Goal: Check status: Check status

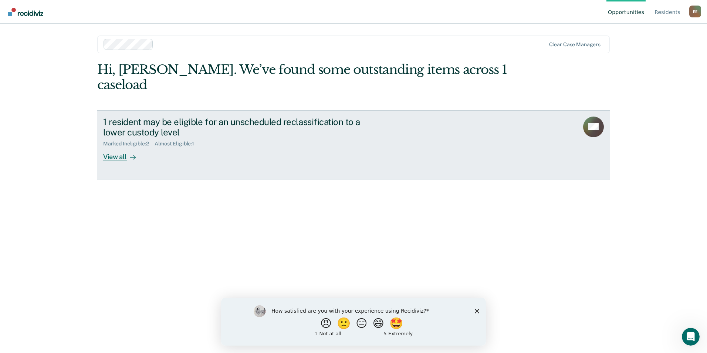
click at [211, 138] on div "Marked Ineligible : 2 Almost Eligible : 1" at bounding box center [233, 142] width 260 height 9
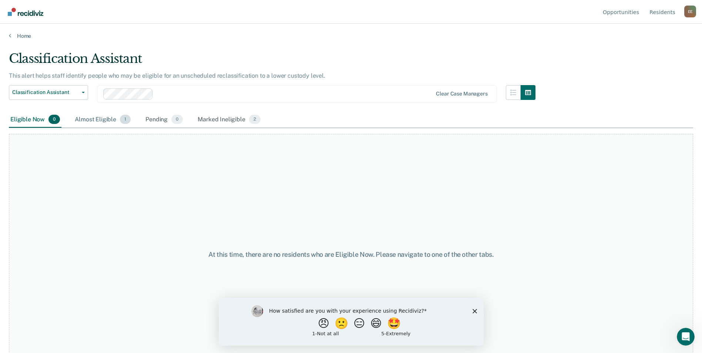
click at [107, 125] on div "Almost Eligible 1" at bounding box center [102, 120] width 59 height 16
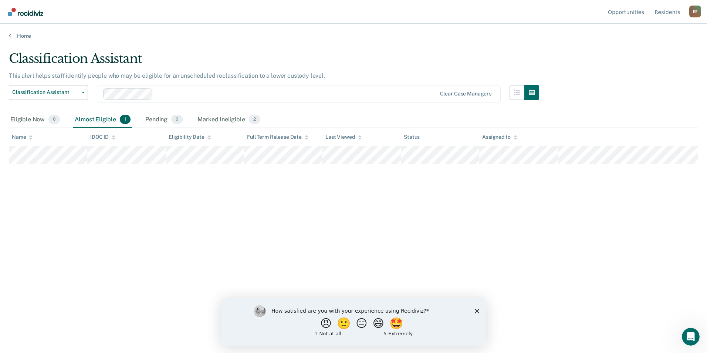
click at [476, 308] on div "How satisfied are you with your experience using Recidiviz? 😠 🙁 😑 😄 🤩 1 - Not a…" at bounding box center [353, 321] width 265 height 48
click at [479, 310] on icon "Close survey" at bounding box center [477, 310] width 4 height 4
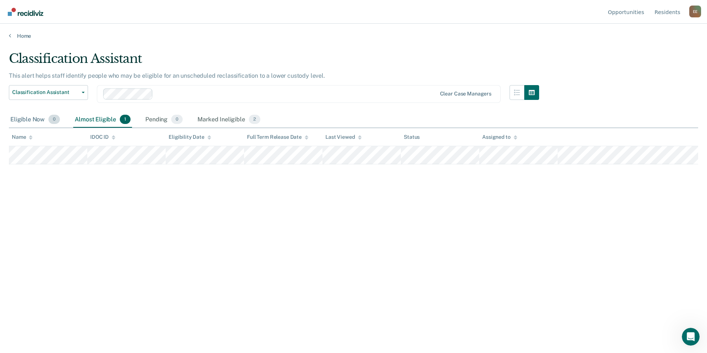
click at [44, 124] on div "Eligible Now 0" at bounding box center [35, 120] width 53 height 16
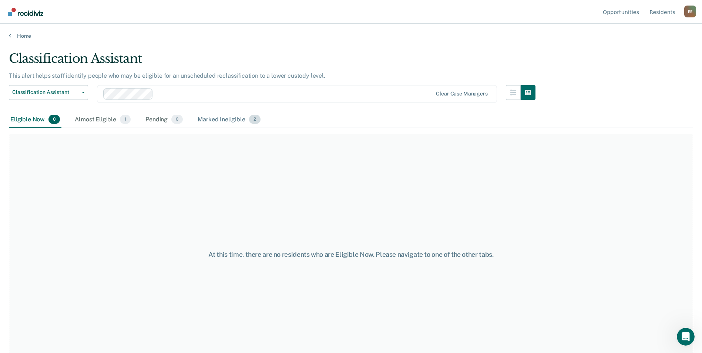
click at [209, 121] on div "Marked Ineligible 2" at bounding box center [229, 120] width 66 height 16
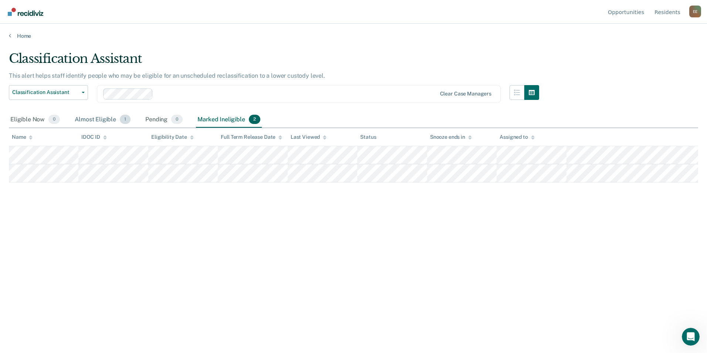
click at [93, 119] on div "Almost Eligible 1" at bounding box center [102, 120] width 59 height 16
